Goal: Browse casually

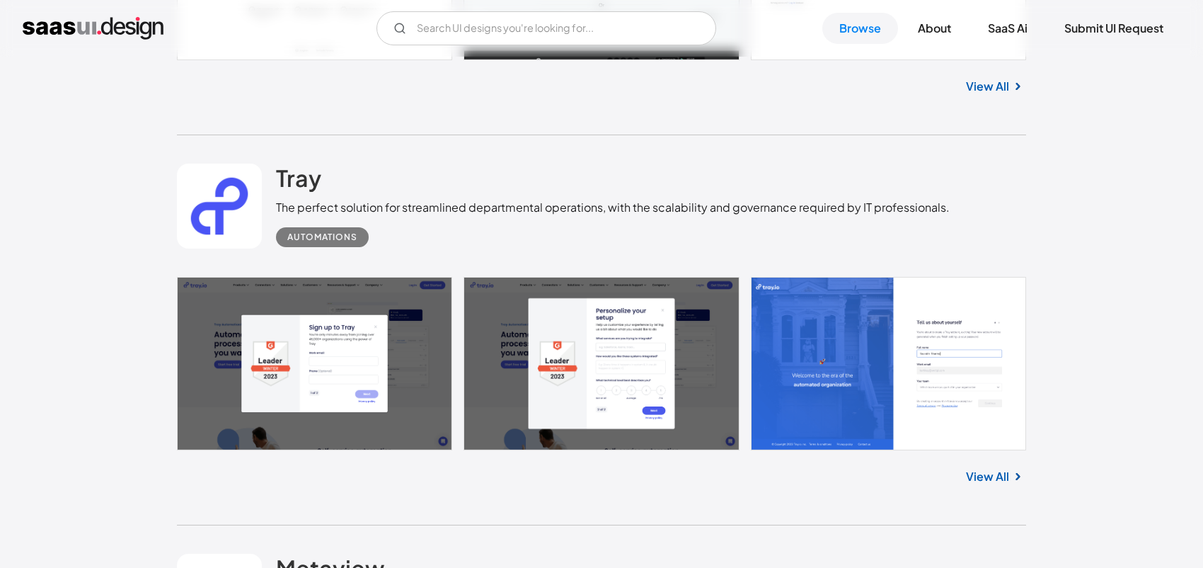
scroll to position [1062, 0]
click at [369, 350] on link at bounding box center [601, 363] width 849 height 173
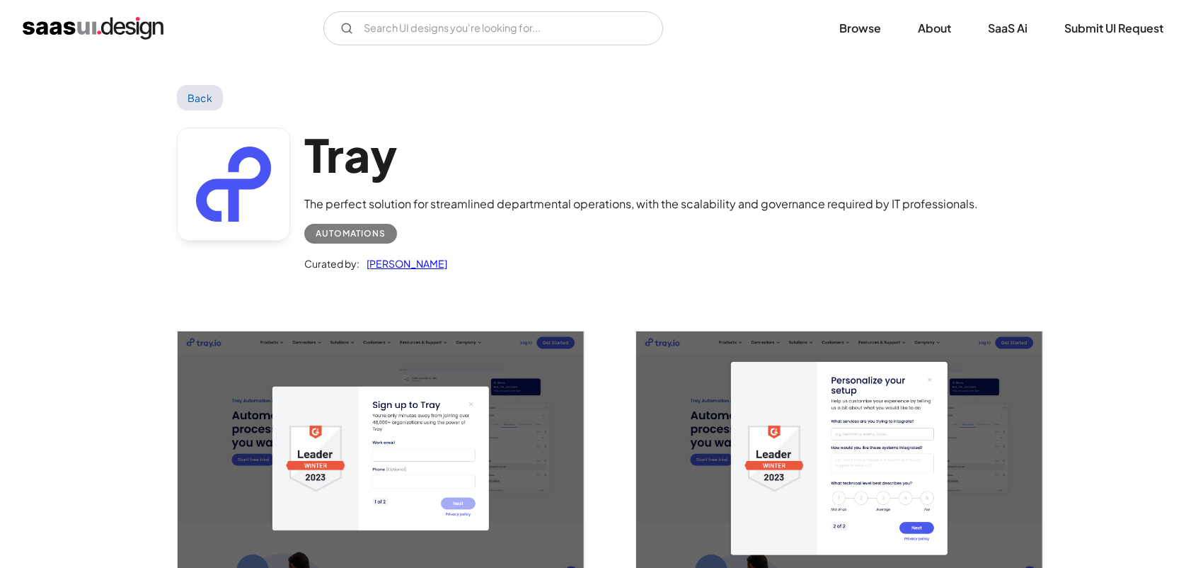
click at [402, 350] on img "open lightbox" at bounding box center [381, 458] width 406 height 254
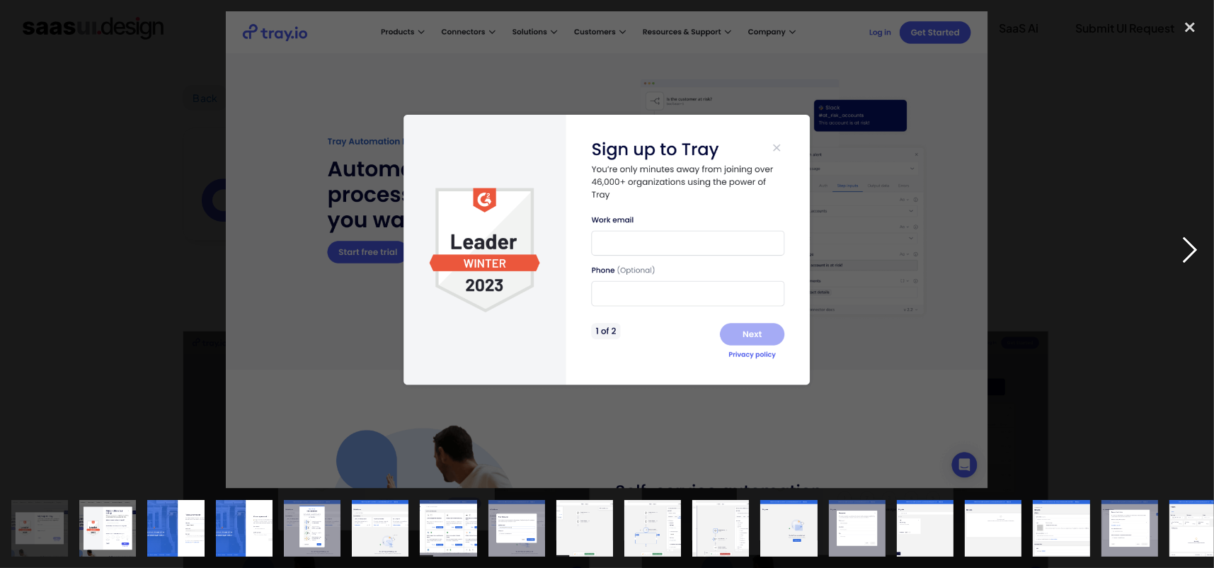
click at [1195, 246] on div "next image" at bounding box center [1190, 249] width 48 height 477
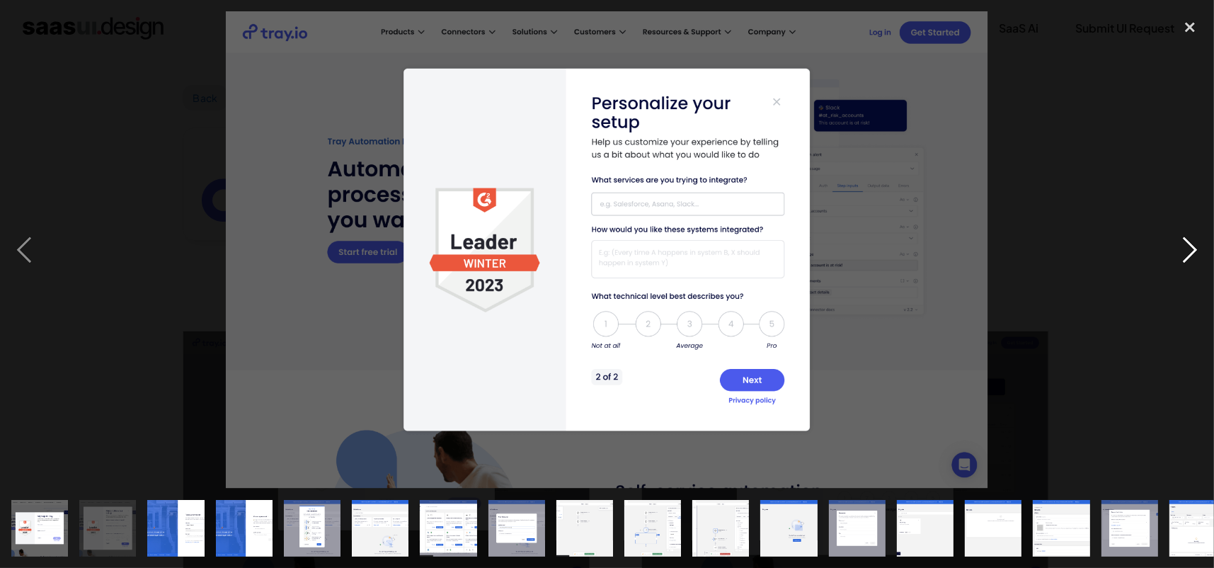
click at [1195, 246] on div "next image" at bounding box center [1190, 249] width 48 height 477
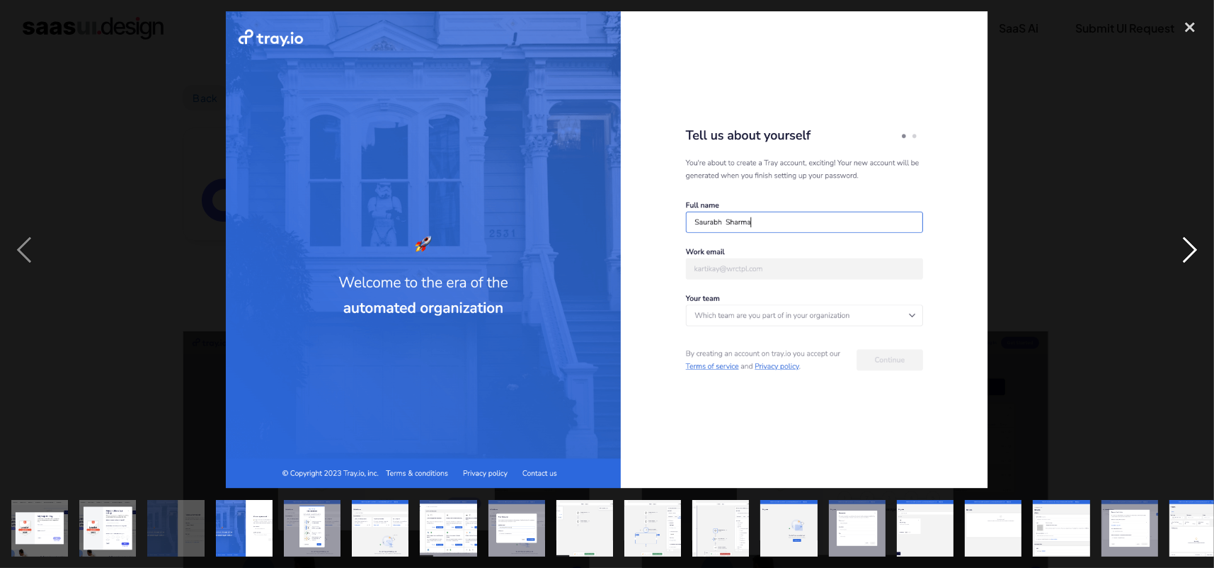
click at [1195, 246] on div "next image" at bounding box center [1190, 249] width 48 height 477
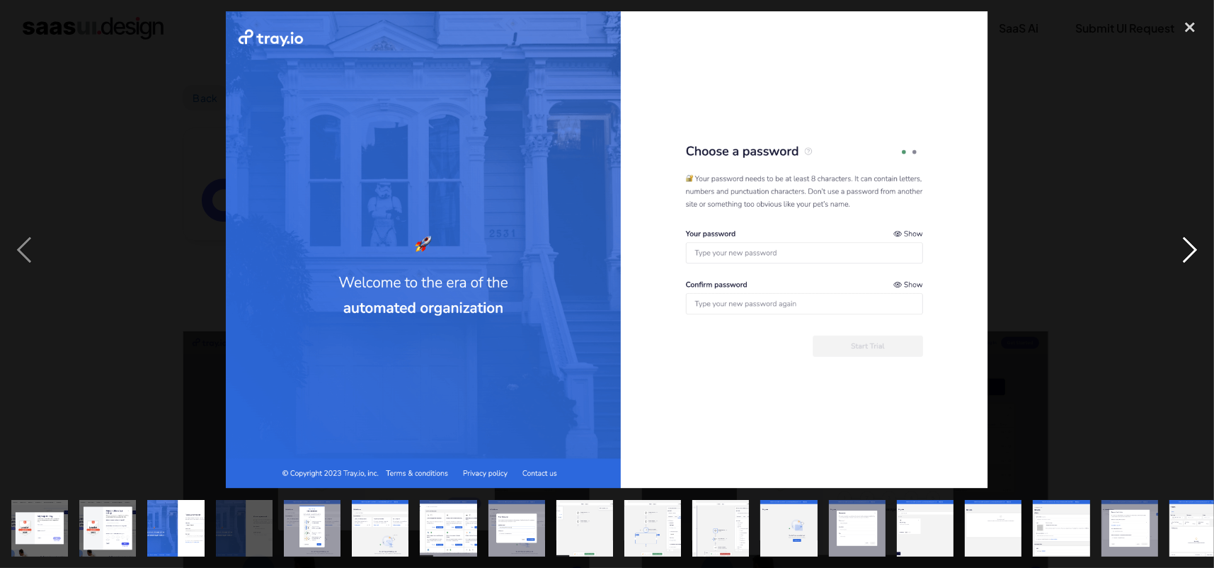
click at [1195, 246] on div "next image" at bounding box center [1190, 249] width 48 height 477
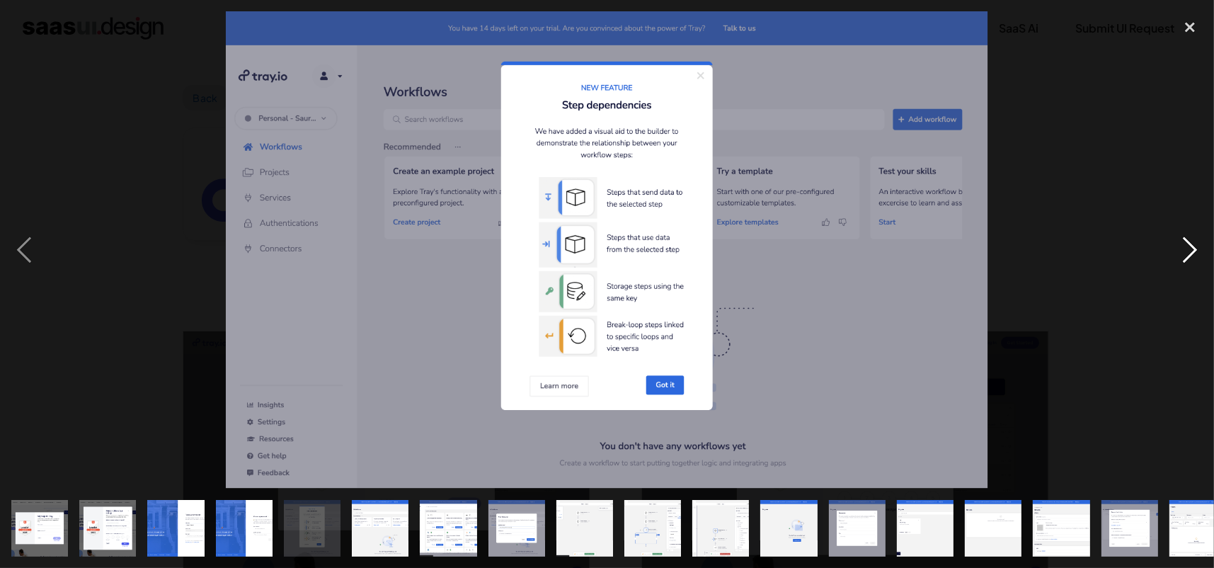
click at [1195, 246] on div "next image" at bounding box center [1190, 249] width 48 height 477
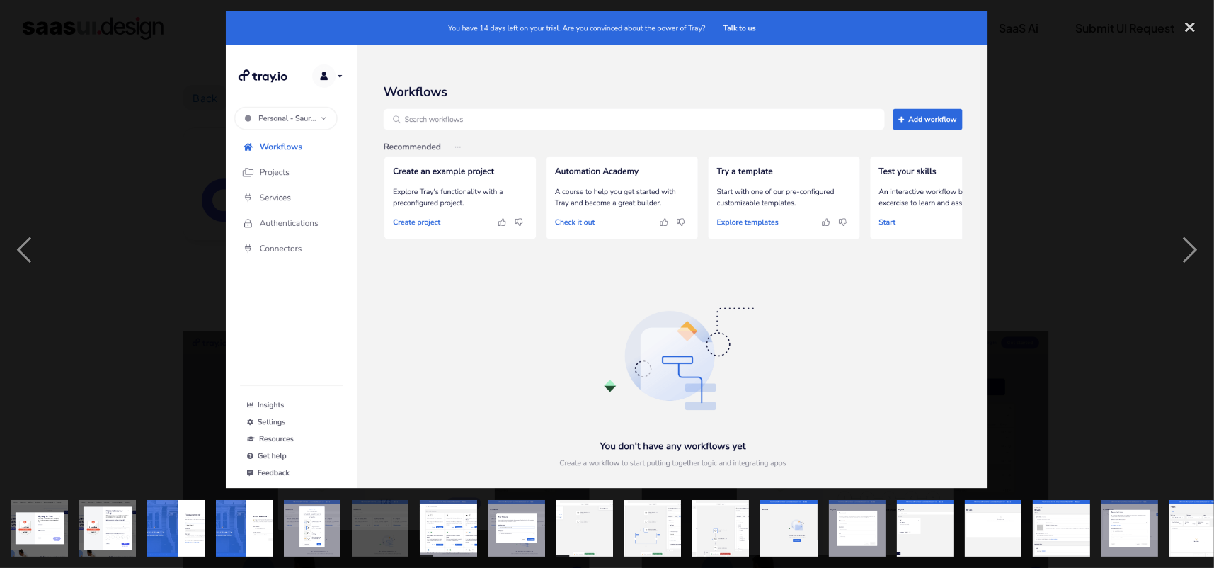
click at [1095, 248] on div at bounding box center [607, 249] width 1214 height 477
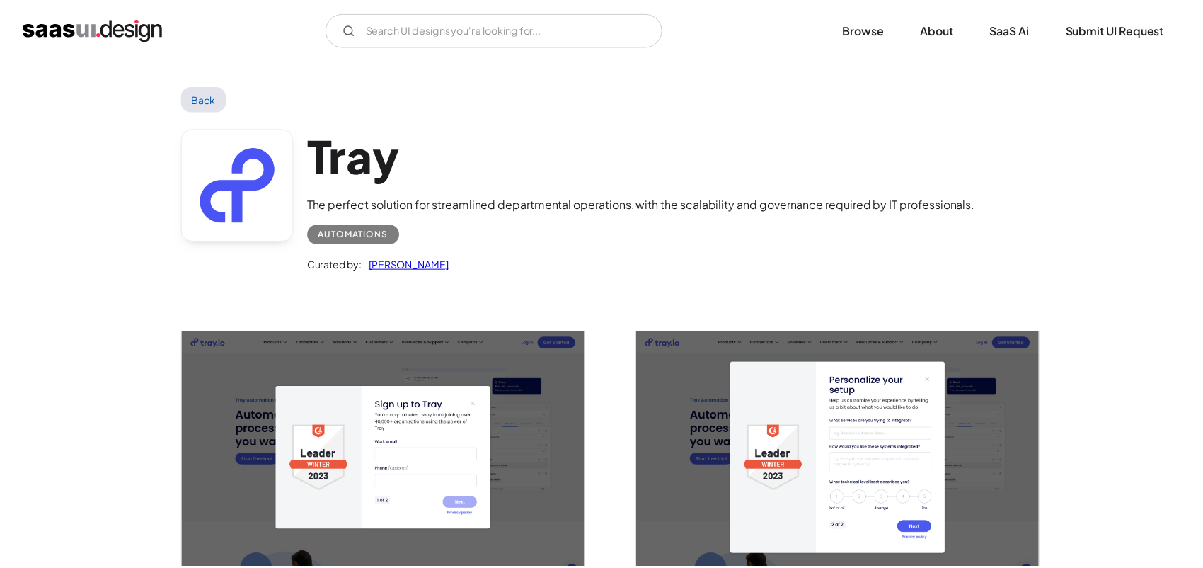
scroll to position [18, 0]
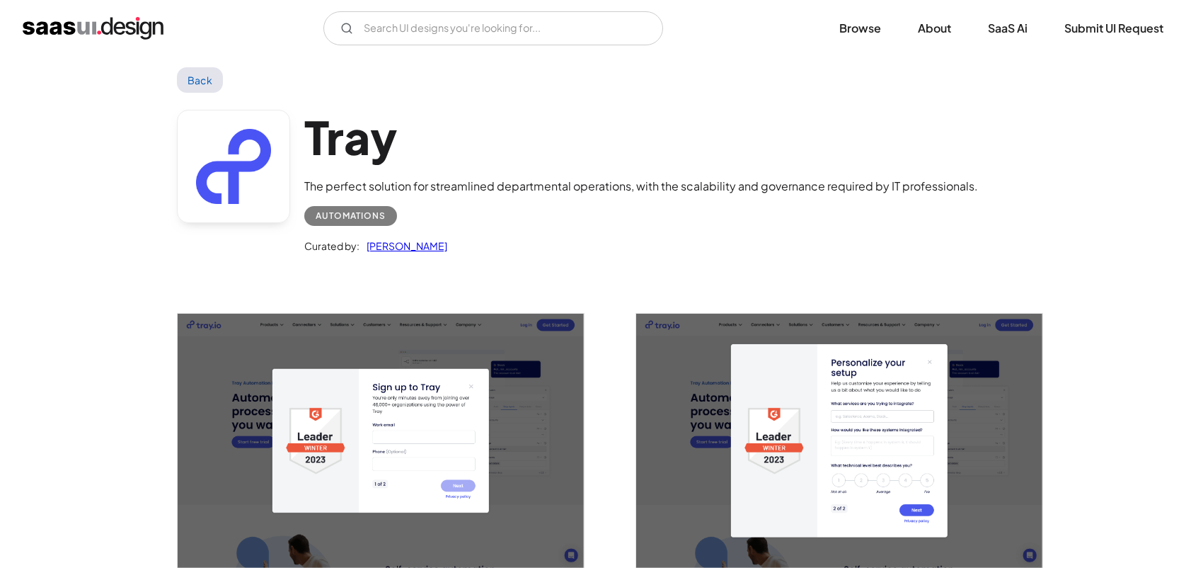
click at [144, 32] on img "home" at bounding box center [93, 28] width 141 height 23
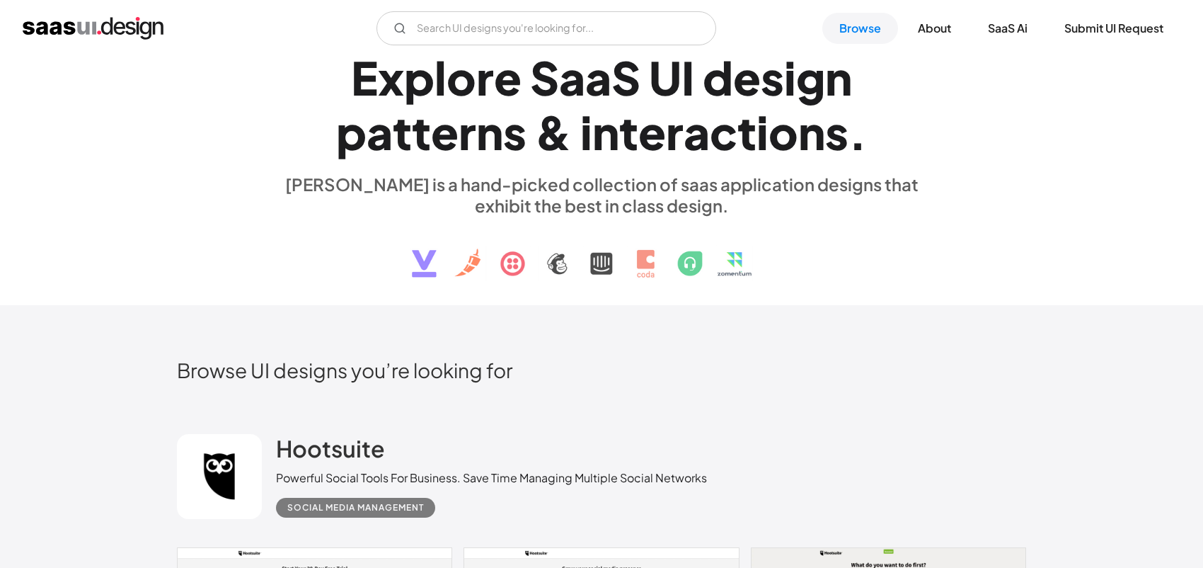
scroll to position [142, 0]
